Goal: Task Accomplishment & Management: Manage account settings

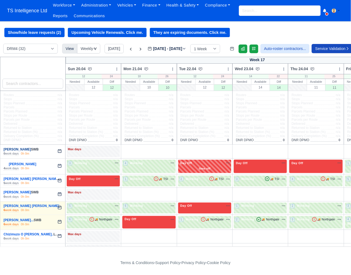
click at [22, 149] on link "[PERSON_NAME]" at bounding box center [18, 149] width 28 height 4
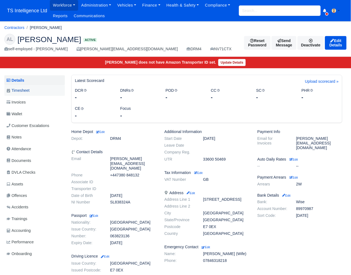
click at [26, 89] on span "Timesheet" at bounding box center [18, 90] width 23 height 6
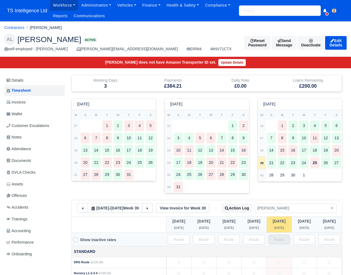
scroll to position [44, 0]
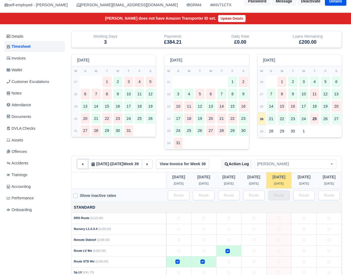
click at [83, 163] on icon at bounding box center [82, 164] width 1 height 2
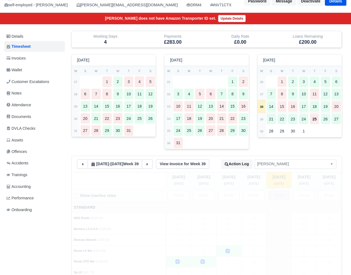
type input "114"
type input "4"
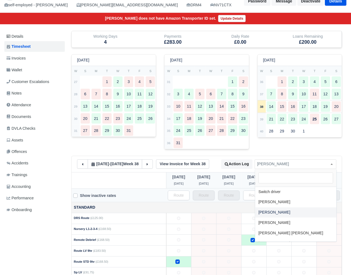
click at [298, 166] on span "[PERSON_NAME]" at bounding box center [295, 164] width 81 height 7
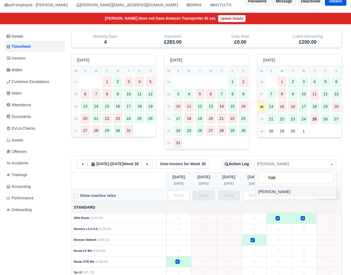
type input "hati"
select select "1444"
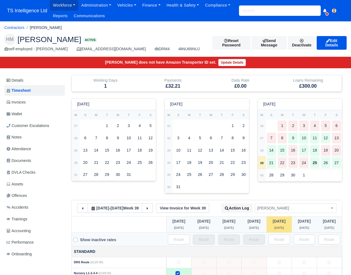
scroll to position [129, 0]
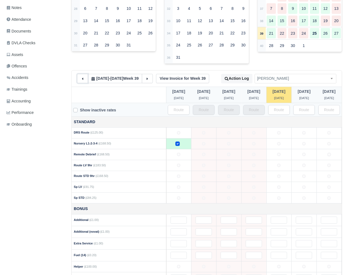
click at [82, 79] on icon at bounding box center [83, 79] width 4 height 4
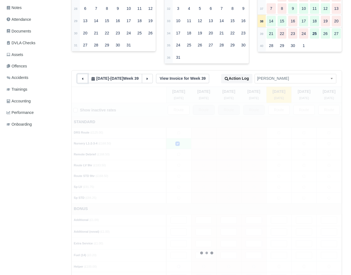
type input "95"
type input "4"
type input "35"
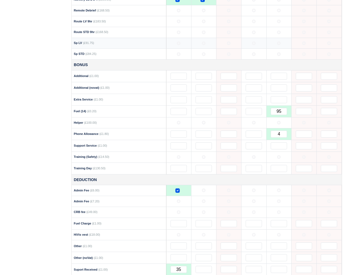
scroll to position [299, 0]
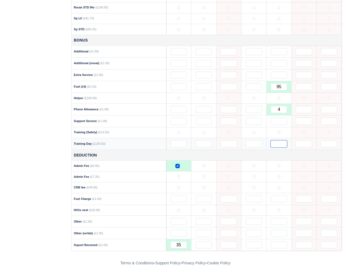
click at [280, 144] on input "text" at bounding box center [279, 143] width 16 height 7
type input "2"
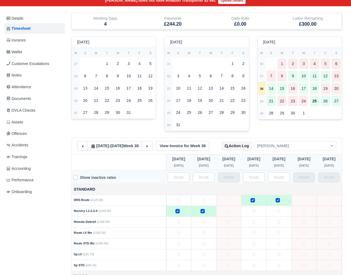
scroll to position [0, 0]
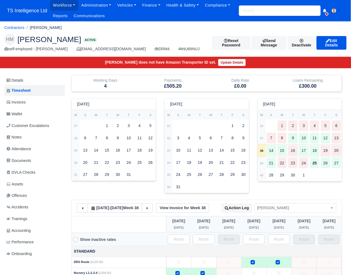
type input "2"
click at [288, 209] on span "[PERSON_NAME]" at bounding box center [295, 208] width 81 height 7
type input "cl"
select select "1446"
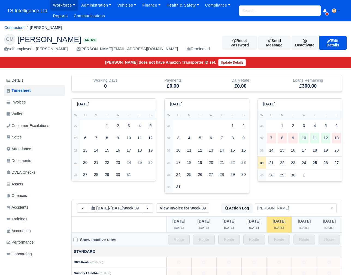
scroll to position [61, 0]
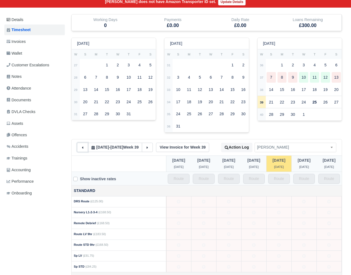
click at [86, 148] on button at bounding box center [82, 147] width 11 height 9
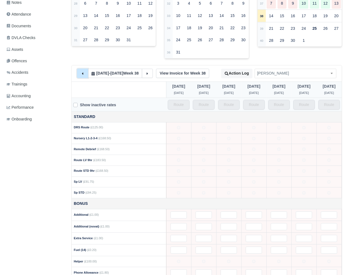
scroll to position [74, 0]
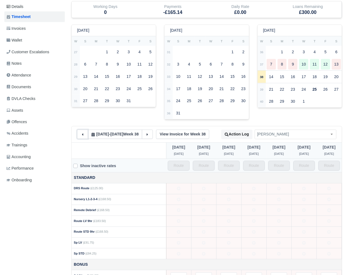
click at [82, 137] on button at bounding box center [82, 134] width 11 height 9
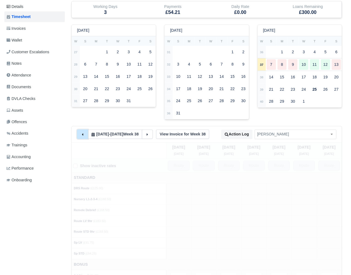
type input "18"
type input "3"
type input "40"
type input "25"
type input "1"
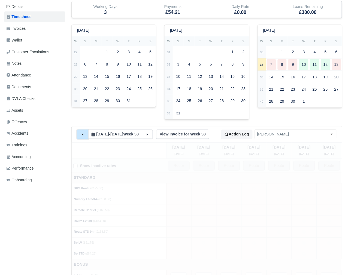
type input "30"
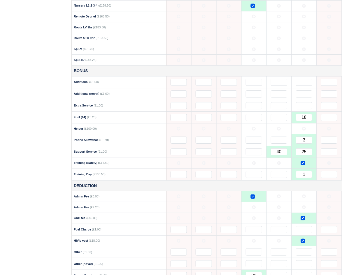
scroll to position [299, 0]
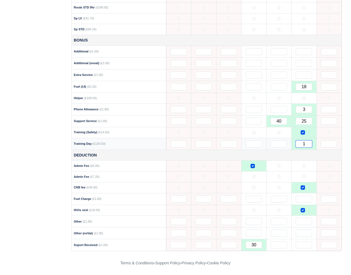
click at [309, 143] on input "1" at bounding box center [304, 143] width 16 height 7
type input "3"
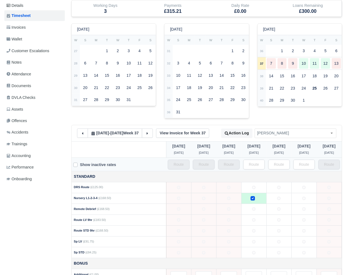
scroll to position [74, 1]
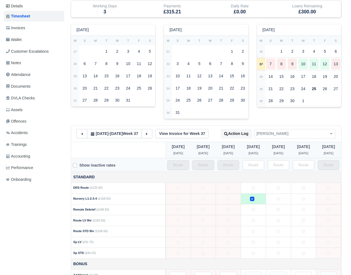
click at [301, 136] on span "[PERSON_NAME]" at bounding box center [295, 133] width 81 height 7
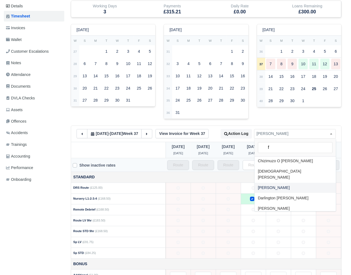
scroll to position [0, 0]
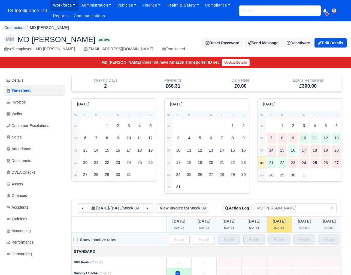
scroll to position [88, 0]
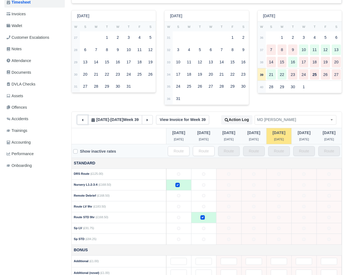
click at [82, 120] on icon at bounding box center [82, 120] width 1 height 2
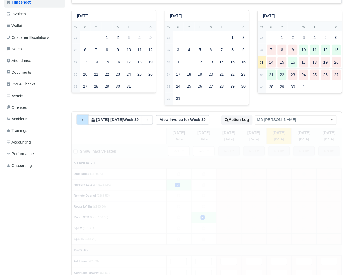
type input "29"
type input "1"
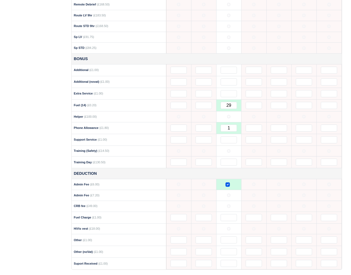
scroll to position [286, 0]
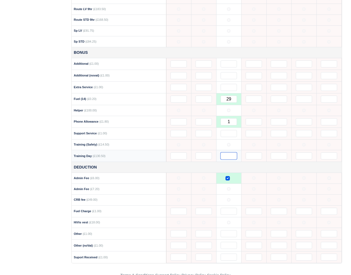
click at [228, 153] on input "text" at bounding box center [229, 155] width 16 height 7
type input "2"
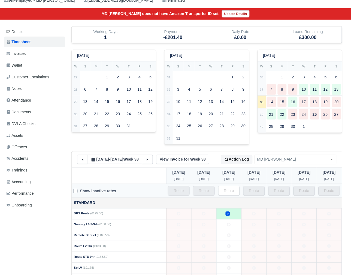
scroll to position [0, 0]
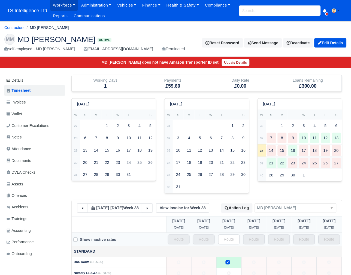
type input "2"
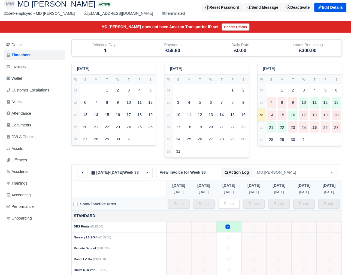
scroll to position [88, 0]
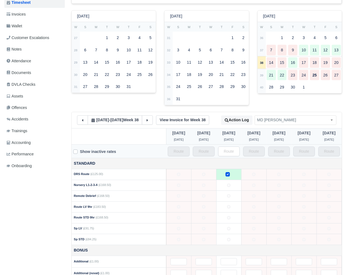
click at [266, 119] on span "MD Firuz Miah" at bounding box center [295, 120] width 81 height 7
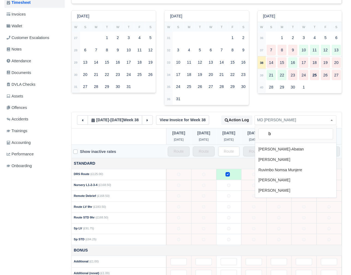
scroll to position [0, 0]
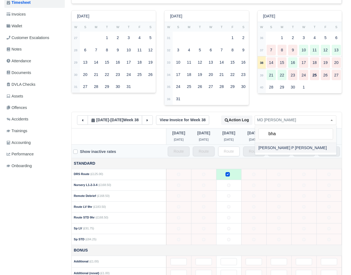
type input "bha"
select select "1450"
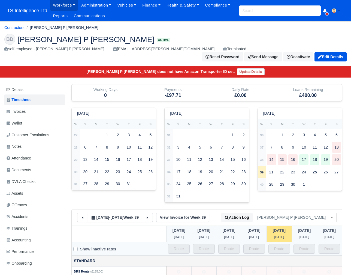
scroll to position [67, 0]
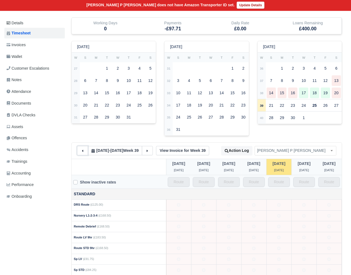
click at [78, 146] on button at bounding box center [82, 150] width 11 height 9
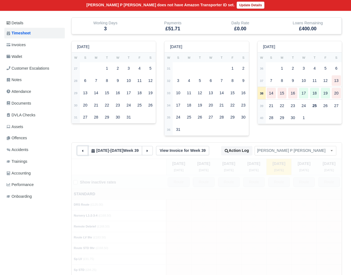
type input "63"
type input "3"
type input "20"
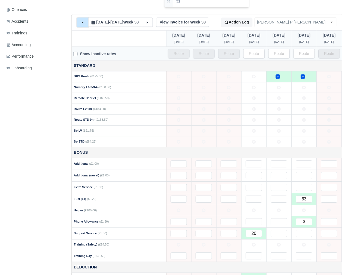
scroll to position [299, 0]
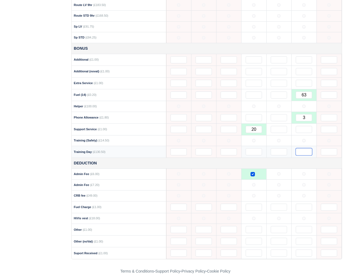
click at [305, 148] on input "text" at bounding box center [304, 151] width 16 height 7
click at [308, 135] on td at bounding box center [304, 140] width 25 height 11
click at [304, 148] on input "text" at bounding box center [304, 151] width 16 height 7
type input "1"
click at [304, 194] on icon at bounding box center [305, 196] width 4 height 4
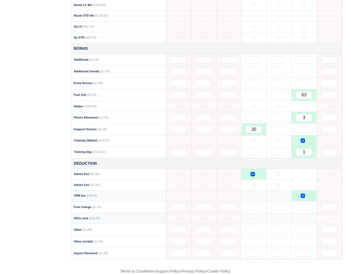
click at [302, 213] on td at bounding box center [304, 218] width 25 height 11
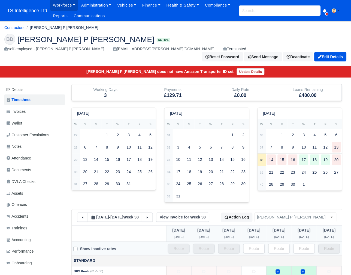
scroll to position [90, 0]
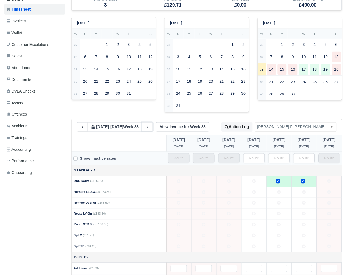
click at [153, 122] on button at bounding box center [147, 126] width 11 height 9
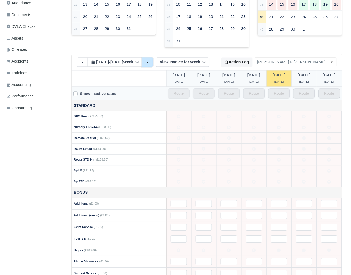
scroll to position [84, 0]
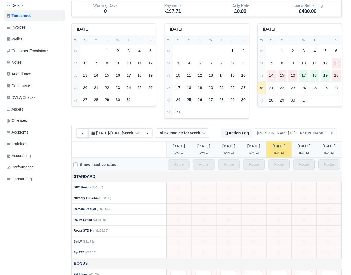
click at [80, 128] on button at bounding box center [82, 132] width 11 height 9
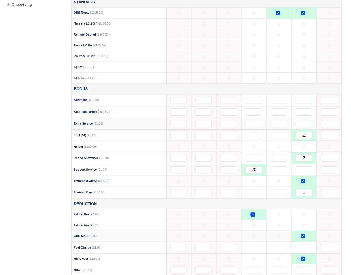
scroll to position [299, 0]
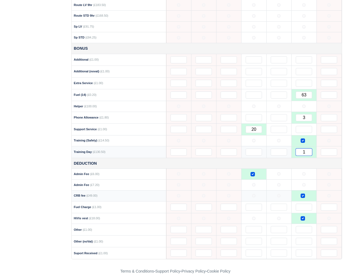
click at [310, 148] on input "1" at bounding box center [304, 151] width 16 height 7
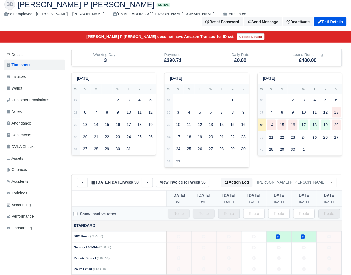
scroll to position [0, 0]
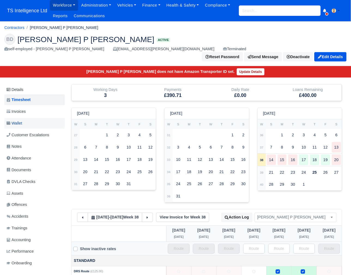
click at [29, 118] on link "Wallet" at bounding box center [34, 123] width 61 height 11
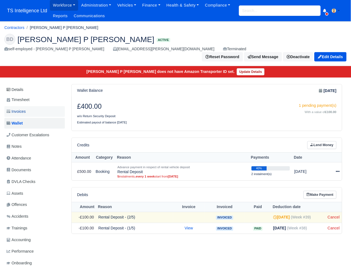
click at [31, 106] on link "Invoices" at bounding box center [34, 111] width 61 height 11
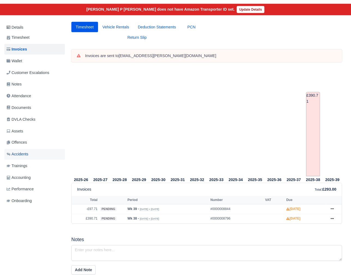
scroll to position [36, 0]
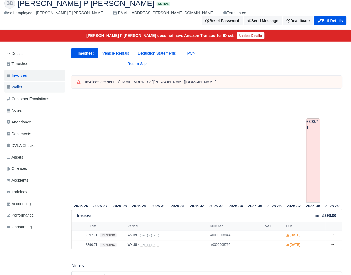
click at [20, 84] on span "Wallet" at bounding box center [15, 87] width 16 height 6
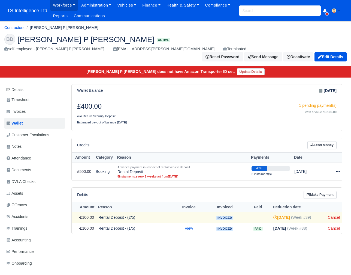
scroll to position [19, 0]
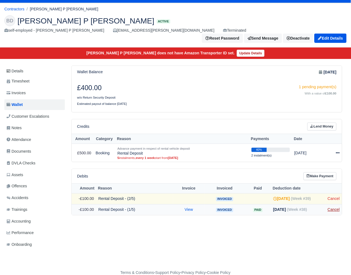
click at [332, 207] on link "Cancel" at bounding box center [334, 209] width 12 height 4
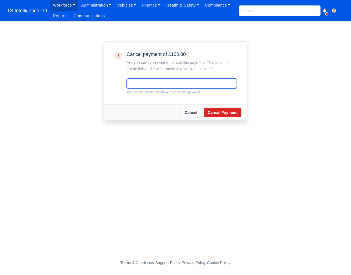
click at [158, 85] on input "text" at bounding box center [182, 84] width 110 height 10
type input "cancel"
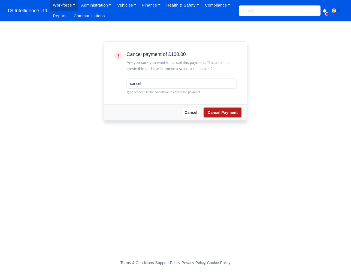
click at [205, 112] on button "Cancel Payment" at bounding box center [223, 112] width 37 height 9
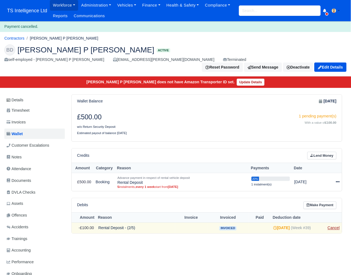
click at [336, 226] on link "Cancel" at bounding box center [334, 228] width 12 height 4
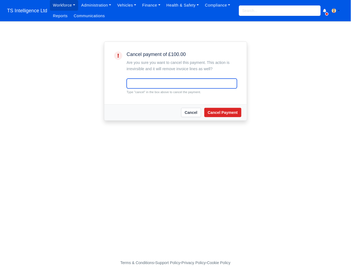
click at [177, 87] on input "text" at bounding box center [182, 84] width 110 height 10
type input "cancel"
click at [234, 119] on div "Cancel Cancel Payment" at bounding box center [175, 112] width 143 height 16
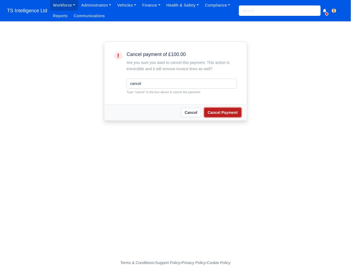
click at [233, 113] on button "Cancel Payment" at bounding box center [223, 112] width 37 height 9
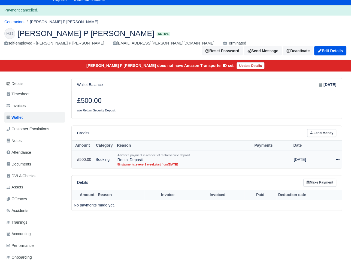
scroll to position [16, 0]
click at [337, 159] on icon at bounding box center [338, 159] width 4 height 1
click at [312, 185] on button "Delete" at bounding box center [314, 188] width 49 height 7
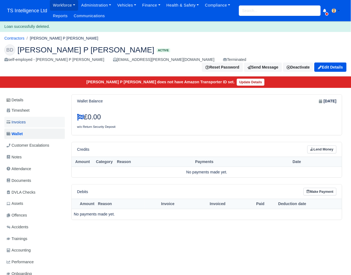
click at [23, 119] on span "Invoices" at bounding box center [16, 122] width 19 height 6
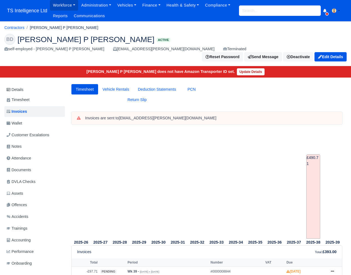
scroll to position [94, 0]
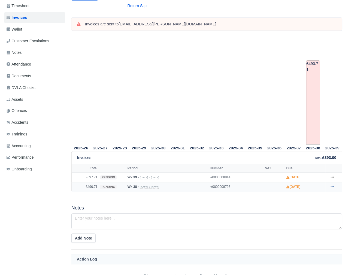
click at [333, 185] on icon at bounding box center [332, 186] width 3 height 3
click at [298, 214] on link "Hold" at bounding box center [312, 219] width 49 height 11
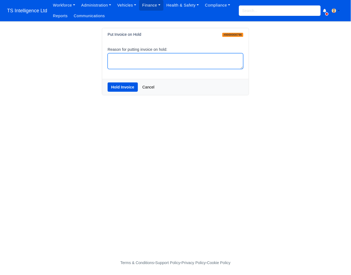
click at [126, 61] on textarea "Reason for putting invoice on hold:" at bounding box center [176, 61] width 136 height 16
type textarea "deposit"
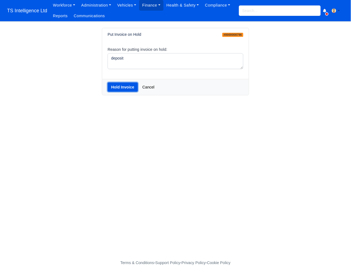
click at [124, 84] on button "Hold Invoice" at bounding box center [123, 86] width 30 height 9
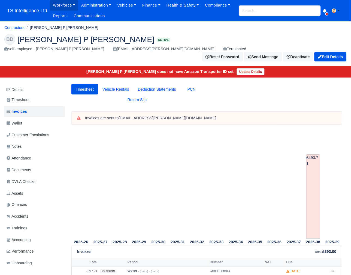
click at [265, 13] on input "search" at bounding box center [280, 10] width 82 height 10
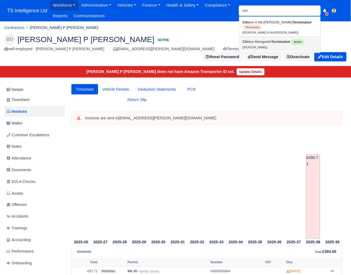
click at [254, 40] on link "Clin ton Mongwele Terminated Active ([PERSON_NAME])" at bounding box center [279, 44] width 81 height 14
type input "[PERSON_NAME]"
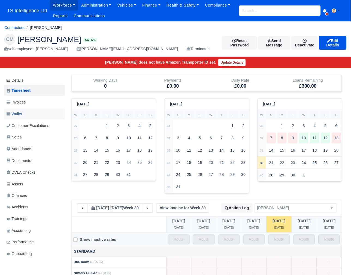
click at [41, 113] on link "Wallet" at bounding box center [34, 114] width 61 height 11
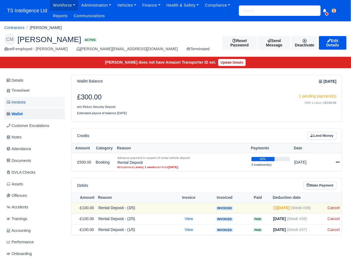
click at [25, 101] on span "Invoices" at bounding box center [16, 102] width 19 height 6
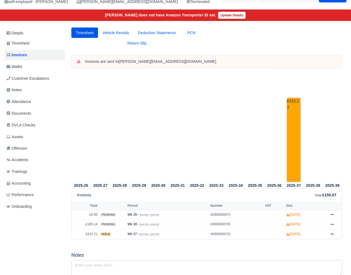
scroll to position [13, 0]
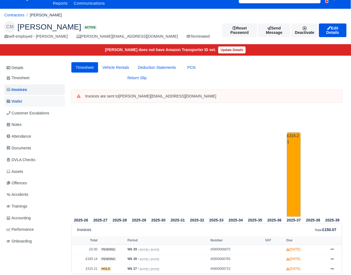
click at [21, 98] on span "Wallet" at bounding box center [15, 101] width 16 height 6
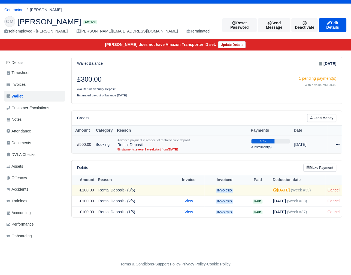
scroll to position [19, 0]
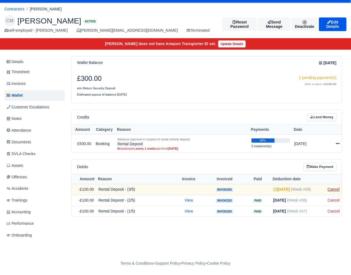
click at [333, 190] on link "Cancel" at bounding box center [334, 189] width 12 height 4
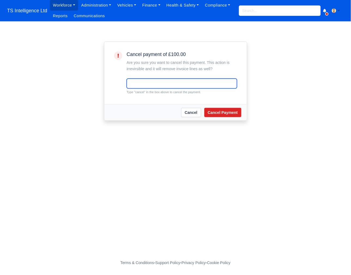
click at [169, 84] on input "text" at bounding box center [182, 84] width 110 height 10
type input "cancel"
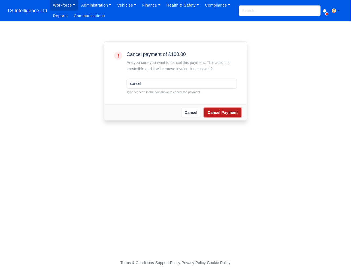
click at [224, 110] on button "Cancel Payment" at bounding box center [223, 112] width 37 height 9
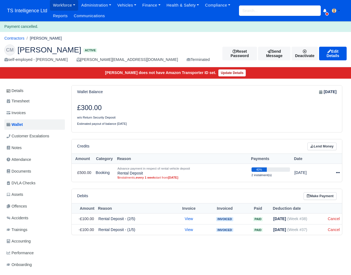
scroll to position [11, 0]
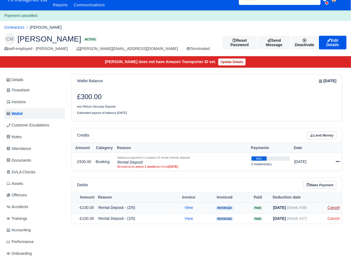
click at [336, 209] on link "Cancel" at bounding box center [334, 207] width 12 height 4
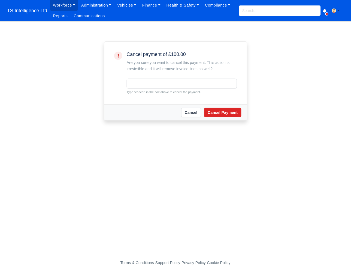
type input "cancel"
click at [215, 113] on button "Cancel Payment" at bounding box center [223, 112] width 37 height 9
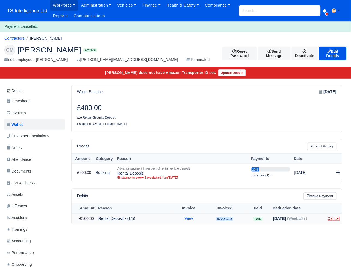
click at [334, 218] on link "Cancel" at bounding box center [334, 218] width 12 height 4
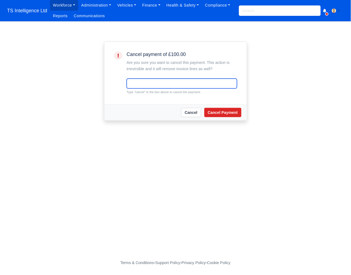
click at [165, 83] on input "text" at bounding box center [182, 84] width 110 height 10
type input "cancel"
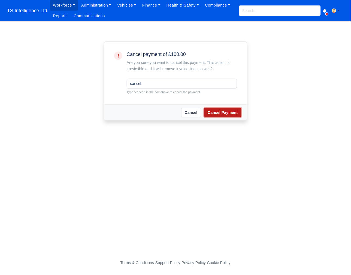
click at [228, 113] on button "Cancel Payment" at bounding box center [223, 112] width 37 height 9
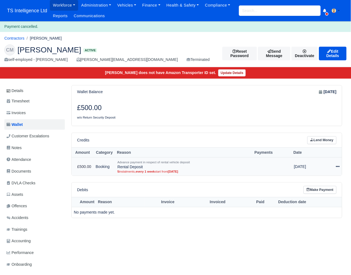
click at [337, 166] on icon at bounding box center [338, 166] width 4 height 4
click at [307, 195] on button "Delete" at bounding box center [314, 195] width 49 height 7
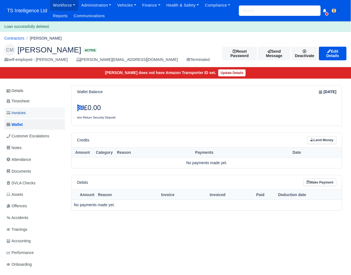
click at [30, 111] on link "Invoices" at bounding box center [34, 112] width 61 height 11
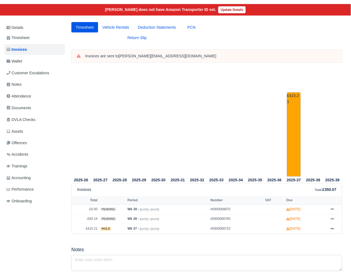
scroll to position [59, 0]
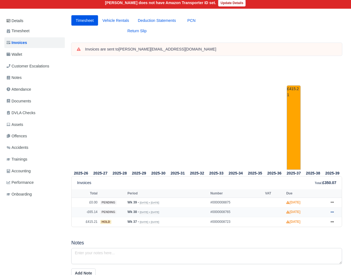
click at [331, 212] on icon at bounding box center [332, 211] width 3 height 3
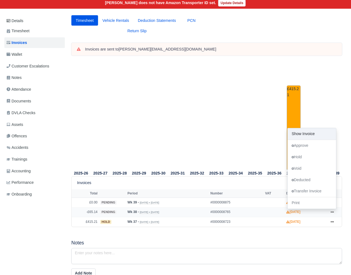
click at [298, 134] on link "Show Invoice" at bounding box center [312, 133] width 49 height 11
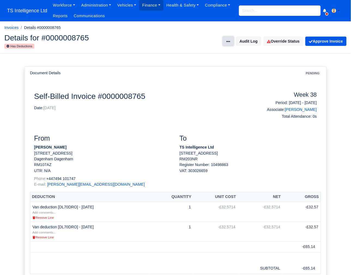
click at [227, 40] on icon at bounding box center [229, 42] width 4 height 4
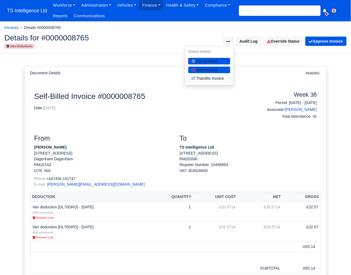
click at [205, 80] on link "Transfer Invoice" at bounding box center [209, 78] width 49 height 8
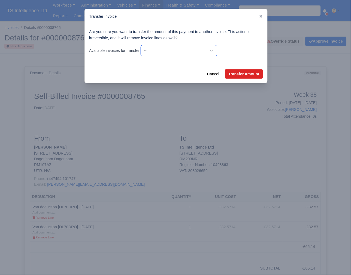
click at [217, 49] on select "-- £415.21 - Wk #37 [[DATE] - [DATE]] -£65.14 - Wk #38 [[DATE] - [DATE]] £0.00 …" at bounding box center [179, 50] width 76 height 11
click at [143, 45] on select "-- £415.21 - Wk #37 [[DATE] - [DATE]] -£65.14 - Wk #38 [[DATE] - [DATE]] £0.00 …" at bounding box center [179, 50] width 76 height 11
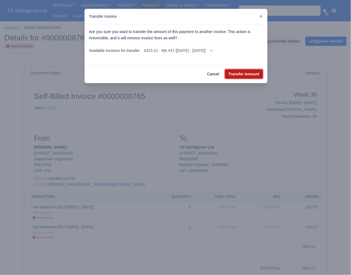
click at [237, 74] on button "Transfer Amount" at bounding box center [244, 73] width 38 height 9
select select "8723"
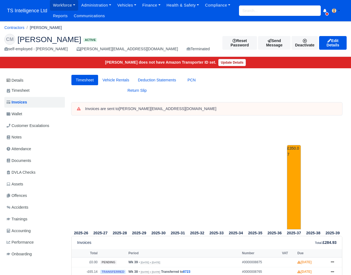
scroll to position [56, 0]
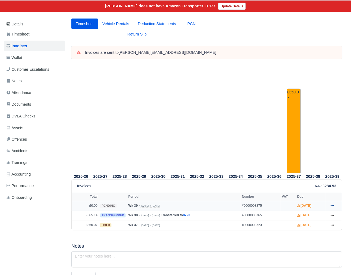
click at [333, 206] on icon at bounding box center [332, 205] width 3 height 1
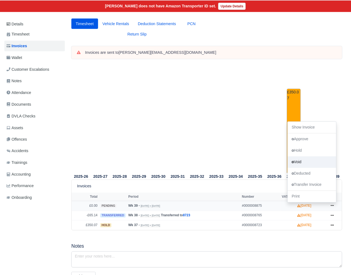
click at [305, 162] on link "Void" at bounding box center [312, 161] width 49 height 11
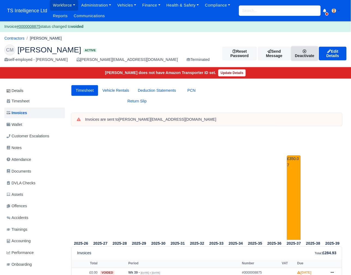
click at [303, 55] on link "Deactivate" at bounding box center [305, 54] width 26 height 14
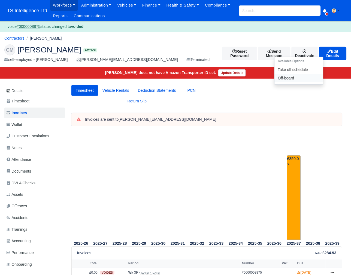
click at [280, 80] on link "Off-board" at bounding box center [299, 78] width 49 height 8
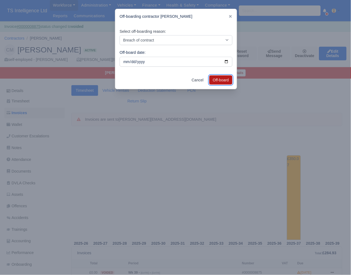
click at [220, 80] on button "Off-board" at bounding box center [220, 79] width 23 height 9
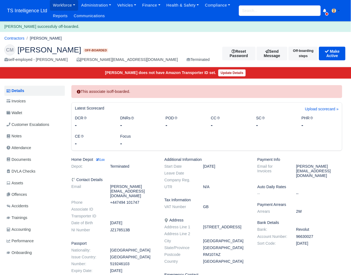
click at [245, 9] on input "search" at bounding box center [280, 10] width 82 height 10
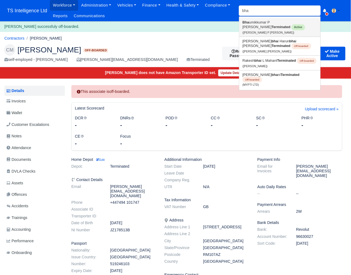
click at [255, 26] on link "Bha umikkumar P Dave Terminated Active (Bhaumikkumar P Dave)" at bounding box center [279, 27] width 81 height 19
type input "Bhaumikkumar P Dave"
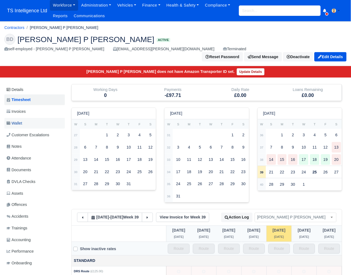
click at [37, 118] on link "Wallet" at bounding box center [34, 123] width 61 height 11
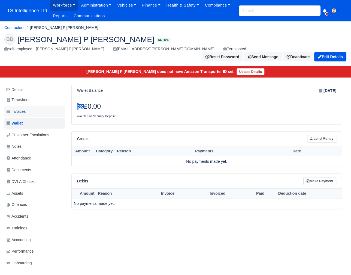
click at [31, 106] on link "Invoices" at bounding box center [34, 111] width 61 height 11
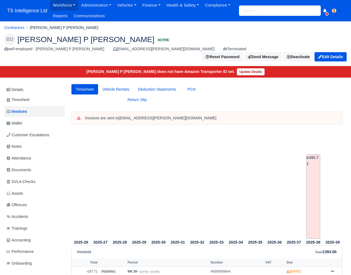
scroll to position [50, 0]
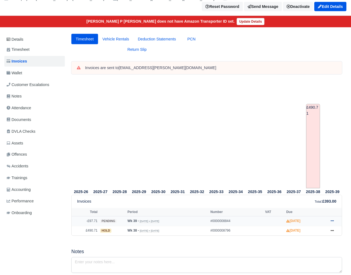
click at [331, 220] on icon at bounding box center [332, 220] width 3 height 1
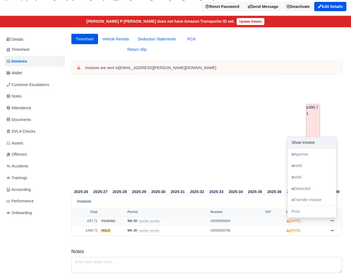
click at [300, 137] on link "Show Invoice" at bounding box center [312, 142] width 49 height 11
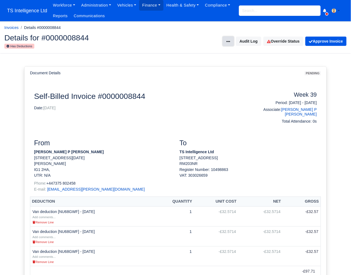
click at [227, 41] on icon at bounding box center [229, 41] width 4 height 1
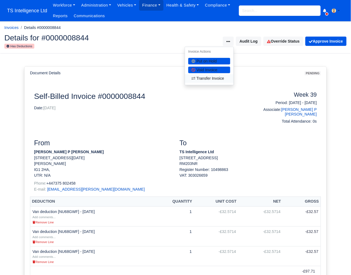
click at [216, 80] on link "Transfer Invoice" at bounding box center [209, 78] width 49 height 8
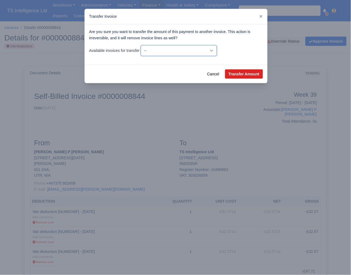
click at [217, 48] on select "-- £490.71 - Wk #38 [Sep 14, 2025 - Sep 20, 2025] -£97.71 - Wk #39 [Sep 21, 202…" at bounding box center [179, 50] width 76 height 11
click at [143, 45] on select "-- £490.71 - Wk #38 [Sep 14, 2025 - Sep 20, 2025] -£97.71 - Wk #39 [Sep 21, 202…" at bounding box center [179, 50] width 76 height 11
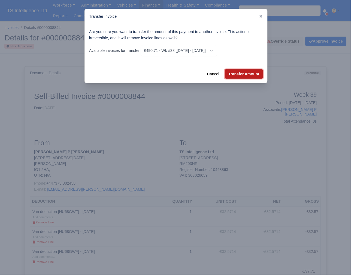
click at [243, 74] on button "Transfer Amount" at bounding box center [244, 73] width 38 height 9
select select "8796"
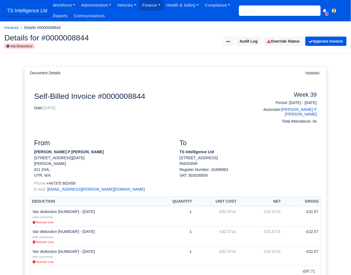
scroll to position [1, 0]
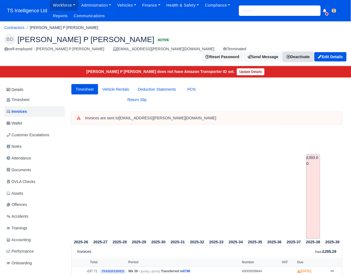
click at [295, 52] on link "Deactivate" at bounding box center [298, 56] width 30 height 9
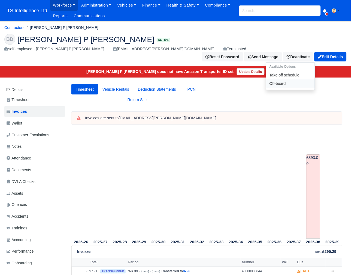
click at [271, 79] on link "Off-board" at bounding box center [290, 83] width 49 height 8
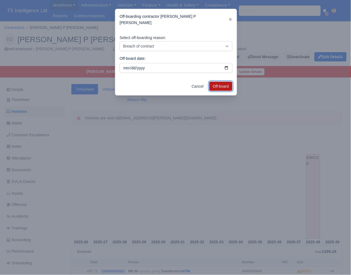
click at [218, 82] on button "Off-board" at bounding box center [220, 86] width 23 height 9
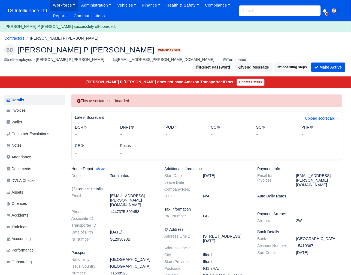
click at [251, 10] on input "search" at bounding box center [280, 10] width 82 height 10
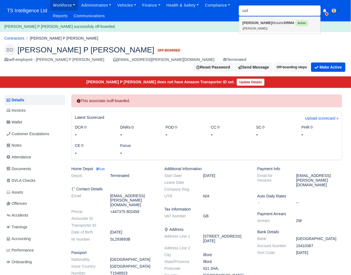
click at [252, 27] on small "(Saif Motahir)" at bounding box center [255, 28] width 25 height 3
type input "[PERSON_NAME]"
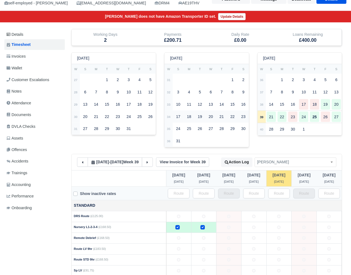
scroll to position [43, 0]
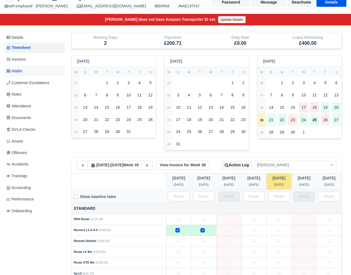
click at [24, 71] on link "Wallet" at bounding box center [34, 71] width 61 height 11
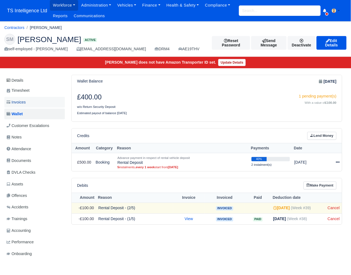
click at [22, 100] on span "Invoices" at bounding box center [16, 102] width 19 height 6
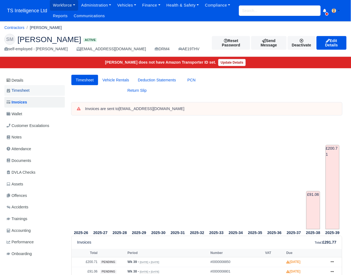
click at [29, 93] on span "Timesheet" at bounding box center [18, 90] width 23 height 6
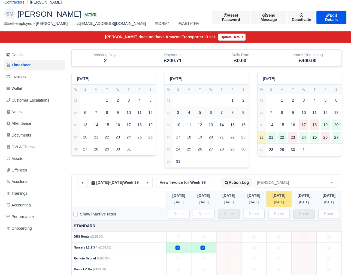
scroll to position [53, 0]
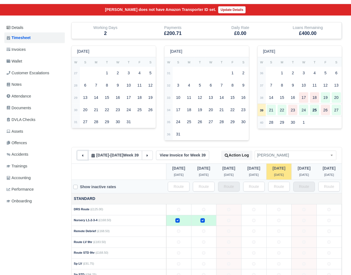
click at [83, 156] on icon at bounding box center [82, 155] width 1 height 2
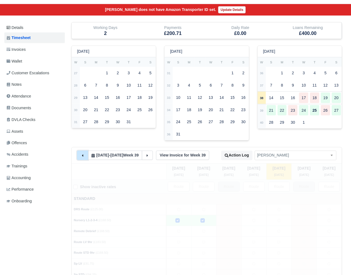
type input "33"
type input "2"
type input "65"
type input "20"
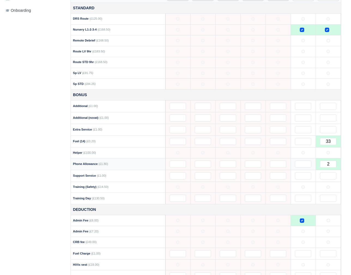
scroll to position [261, 1]
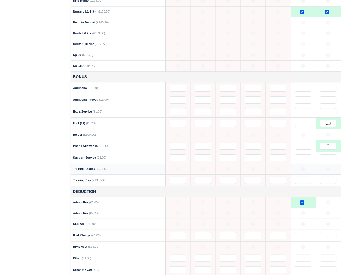
click at [329, 169] on icon at bounding box center [329, 169] width 4 height 4
click at [326, 183] on input "text" at bounding box center [329, 180] width 16 height 7
type input "1"
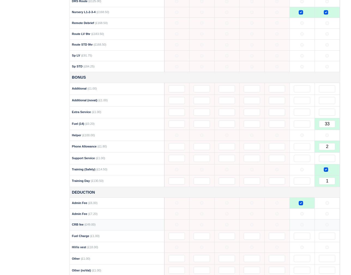
scroll to position [261, 2]
click at [329, 226] on icon at bounding box center [328, 224] width 4 height 4
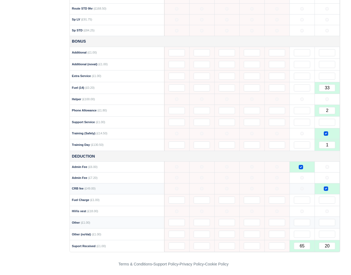
scroll to position [299, 2]
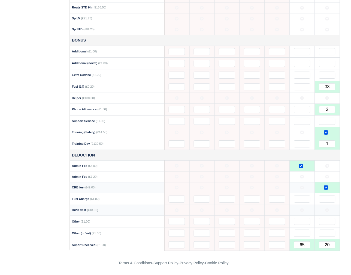
click at [328, 209] on icon at bounding box center [328, 210] width 4 height 4
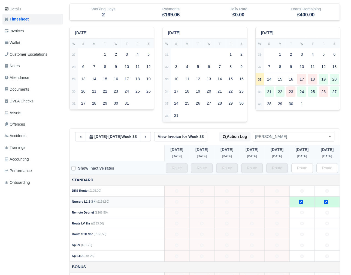
scroll to position [70, 2]
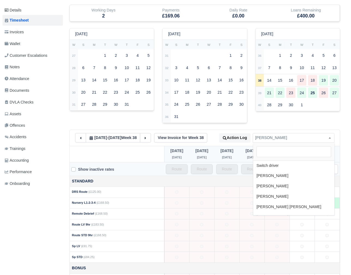
click at [274, 139] on span "[PERSON_NAME]" at bounding box center [293, 137] width 81 height 7
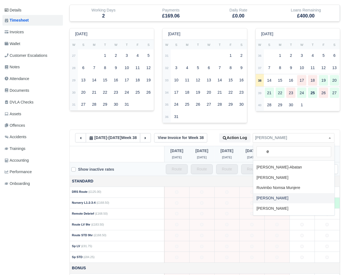
scroll to position [0, 0]
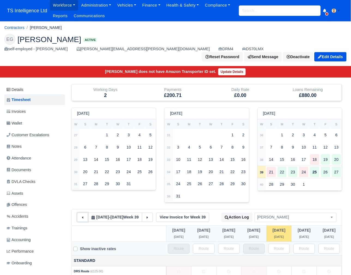
click at [81, 215] on icon at bounding box center [83, 217] width 4 height 4
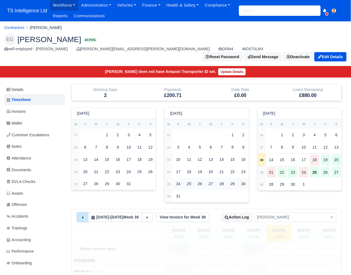
type input "31"
type input "2"
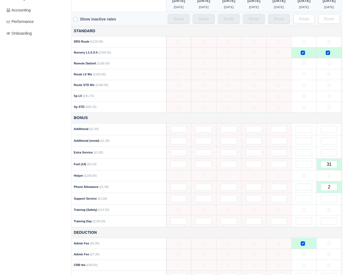
scroll to position [269, 0]
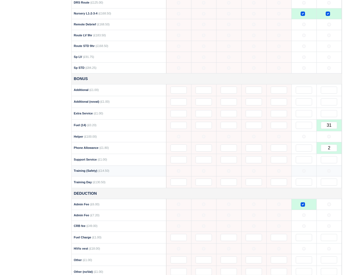
click at [333, 165] on td at bounding box center [329, 170] width 25 height 11
click at [329, 179] on input "text" at bounding box center [329, 182] width 16 height 7
type input "1"
click at [330, 224] on icon at bounding box center [330, 226] width 4 height 4
click at [329, 247] on icon at bounding box center [330, 249] width 4 height 4
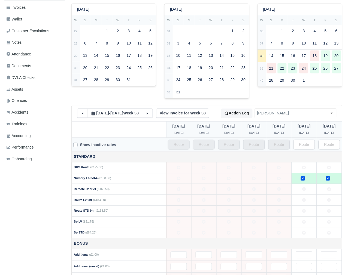
scroll to position [0, 0]
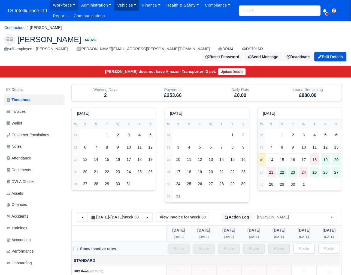
click at [124, 4] on link "Vehicles" at bounding box center [126, 5] width 25 height 11
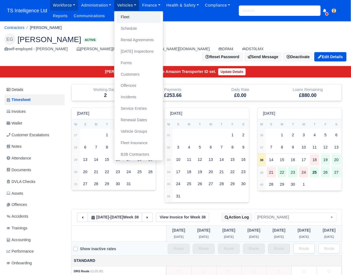
click at [125, 17] on link "Fleet" at bounding box center [139, 16] width 44 height 11
